Goal: Transaction & Acquisition: Purchase product/service

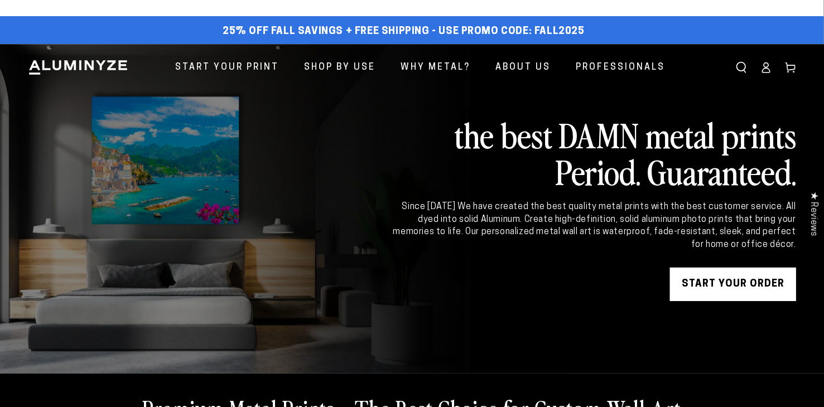
click at [719, 282] on link "START YOUR Order" at bounding box center [733, 284] width 126 height 33
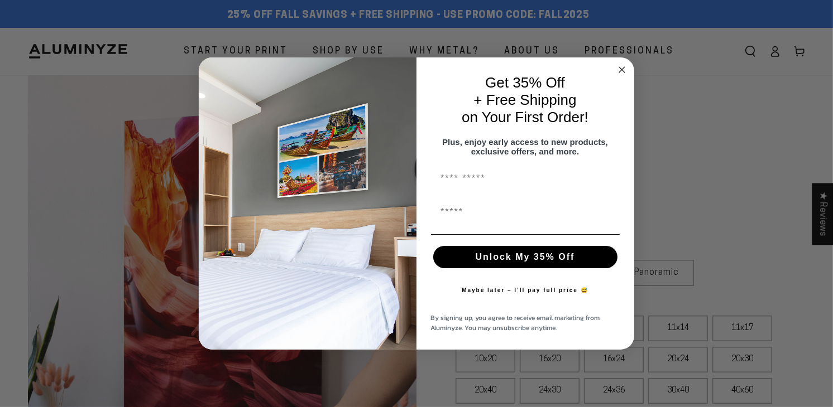
select select "**********"
click at [622, 64] on circle "Close dialog" at bounding box center [622, 70] width 13 height 13
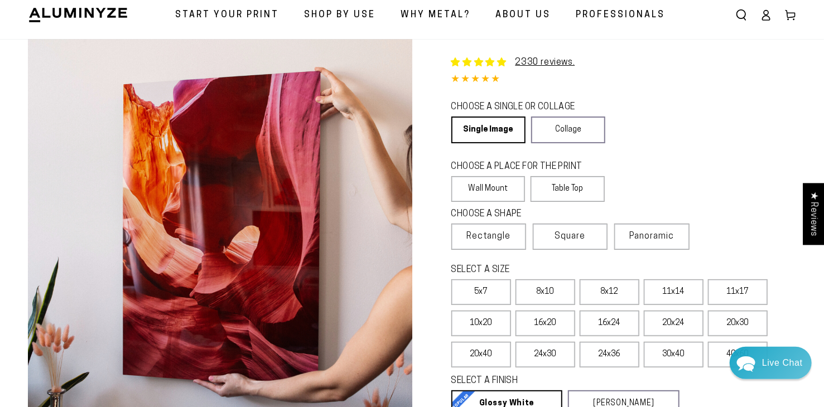
scroll to position [23, 0]
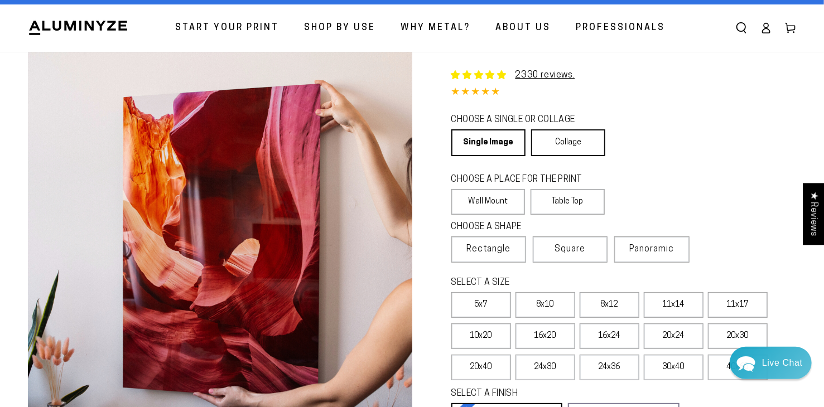
click at [559, 138] on link "Collage" at bounding box center [568, 142] width 74 height 27
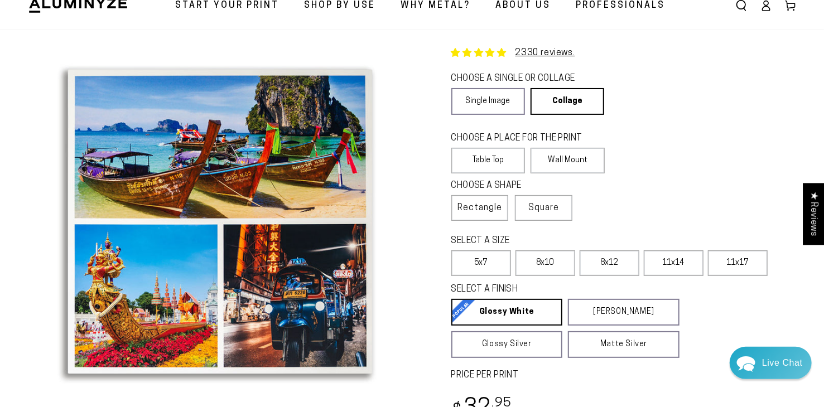
scroll to position [73, 0]
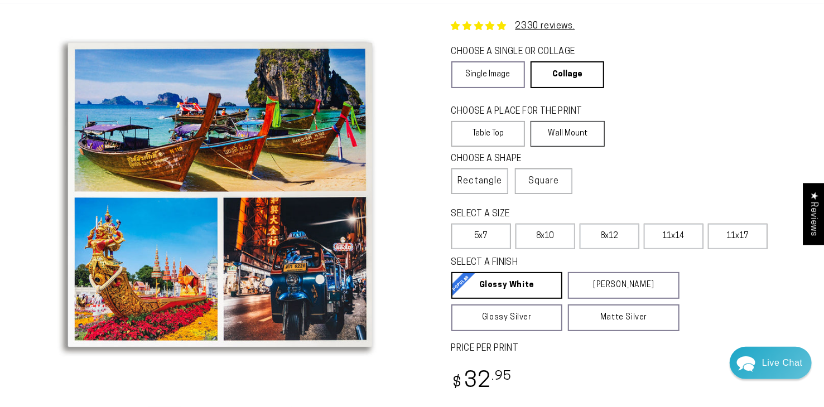
click at [558, 133] on label "Wall Mount" at bounding box center [568, 134] width 74 height 26
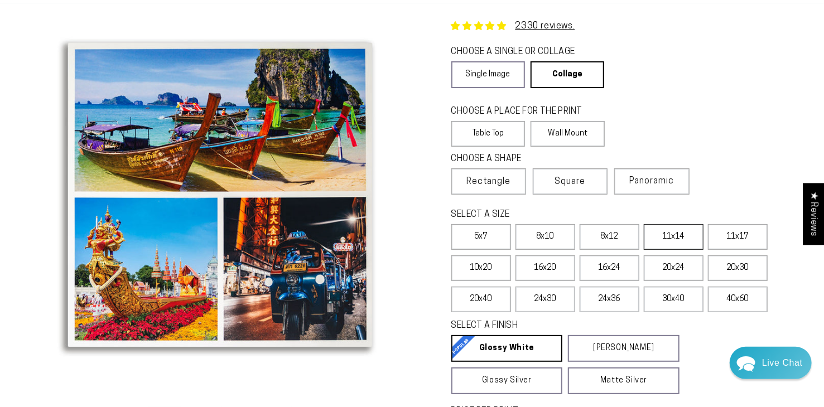
click at [674, 234] on label "11x14" at bounding box center [674, 237] width 60 height 26
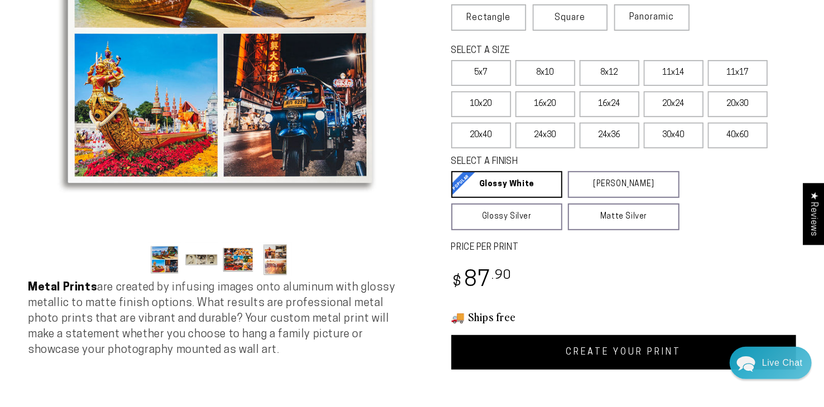
scroll to position [295, 0]
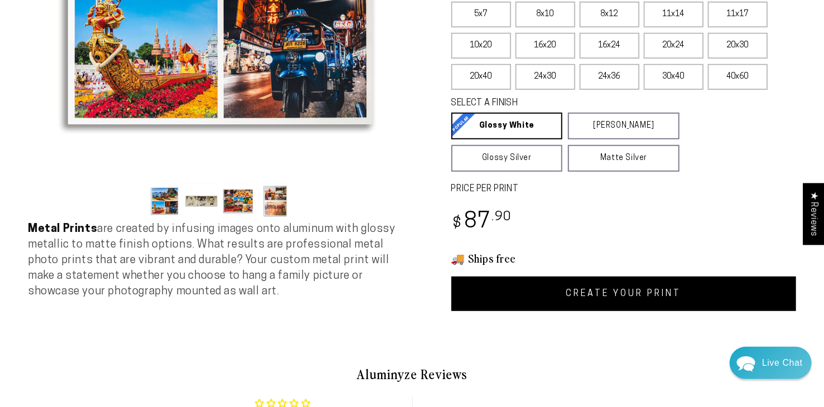
click at [626, 293] on link "CREATE YOUR PRINT" at bounding box center [623, 294] width 345 height 35
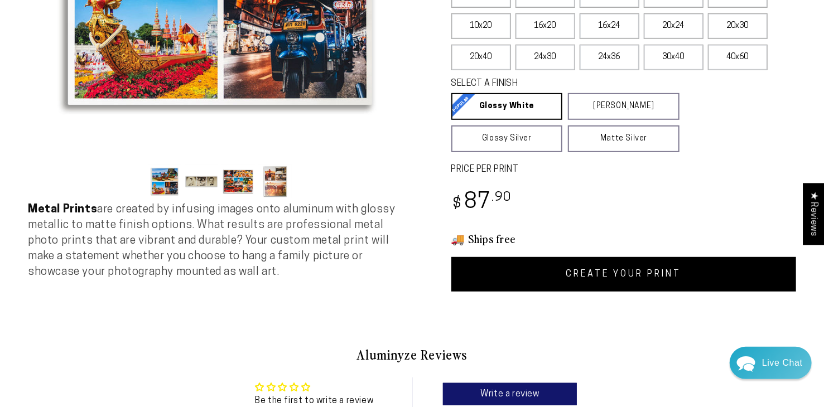
scroll to position [353, 0]
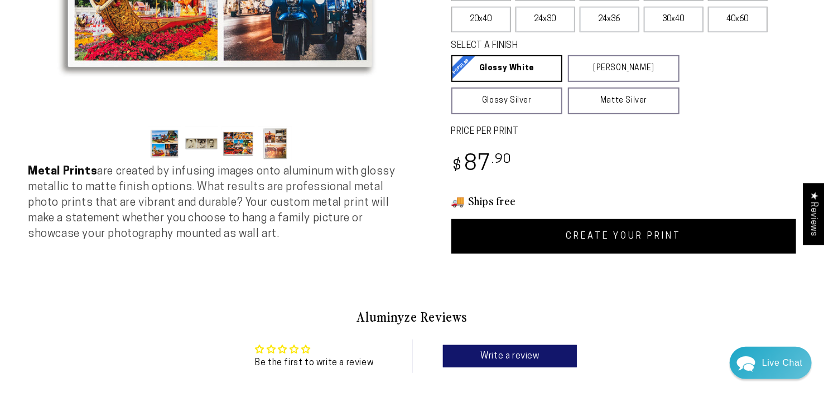
click at [603, 233] on link "CREATE YOUR PRINT" at bounding box center [623, 236] width 345 height 35
